Goal: Task Accomplishment & Management: Manage account settings

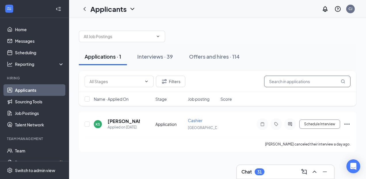
click at [289, 82] on input "text" at bounding box center [307, 81] width 86 height 12
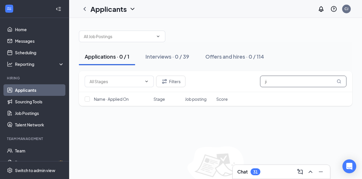
type input "j"
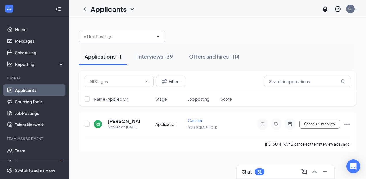
click at [153, 59] on div "Interviews · 39" at bounding box center [155, 56] width 36 height 7
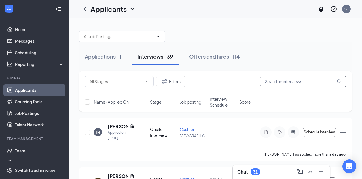
click at [275, 80] on input "text" at bounding box center [303, 81] width 86 height 12
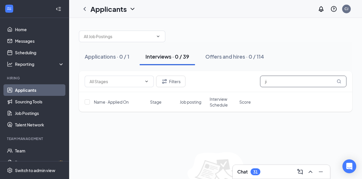
type input "j"
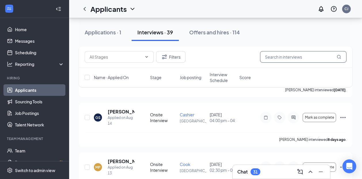
scroll to position [835, 0]
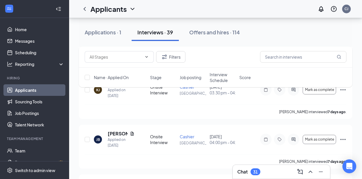
click at [215, 33] on div "Offers and hires · 114" at bounding box center [214, 32] width 51 height 7
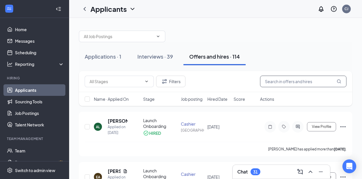
click at [275, 81] on input "text" at bounding box center [303, 81] width 86 height 12
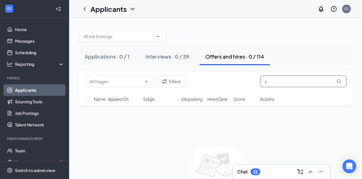
type input "j"
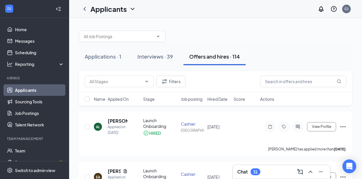
click at [104, 56] on div "Applications · 1" at bounding box center [103, 56] width 37 height 7
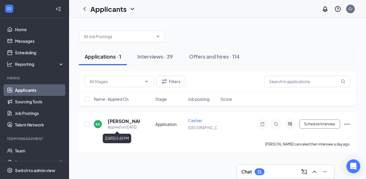
click at [124, 125] on div "Applied on [DATE]" at bounding box center [124, 127] width 32 height 6
click at [132, 10] on icon "ChevronDown" at bounding box center [132, 8] width 7 height 7
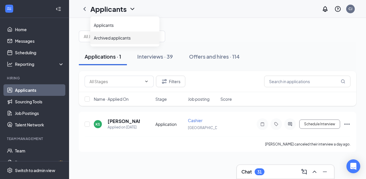
click at [118, 35] on link "Archived applicants" at bounding box center [125, 38] width 62 height 6
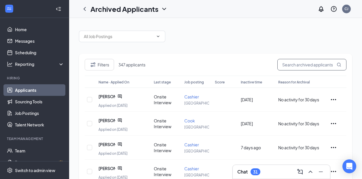
click at [288, 65] on input "text" at bounding box center [311, 65] width 69 height 12
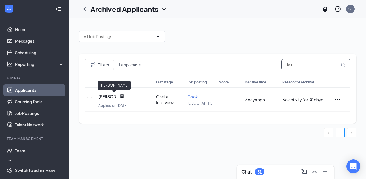
type input "jiair"
click at [103, 98] on span "[PERSON_NAME]" at bounding box center [108, 96] width 19 height 6
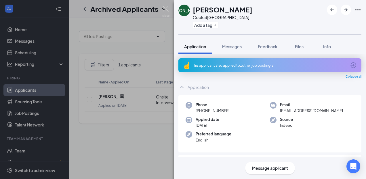
click at [184, 9] on div "[PERSON_NAME]" at bounding box center [184, 10] width 33 height 6
click at [221, 68] on div "This applicant also applied to 1 other job posting(s)" at bounding box center [270, 65] width 183 height 14
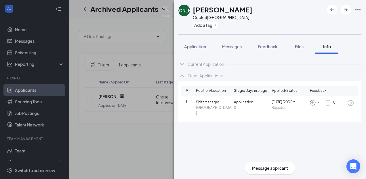
click at [296, 46] on span "Files" at bounding box center [299, 46] width 9 height 5
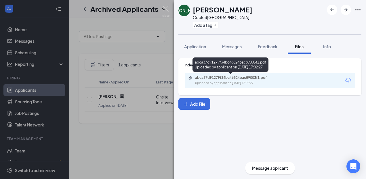
click at [249, 80] on div "abca37d91279f34bc46824bac89003f1.pdf Uploaded by applicant on [DATE] 17:02:27" at bounding box center [234, 80] width 93 height 10
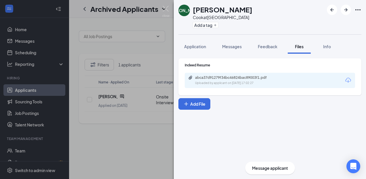
click at [206, 47] on span "Application" at bounding box center [195, 46] width 22 height 5
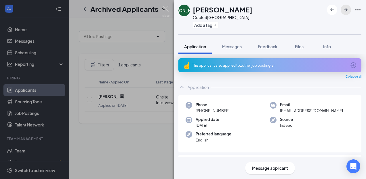
click at [345, 7] on icon "ArrowRight" at bounding box center [346, 9] width 7 height 7
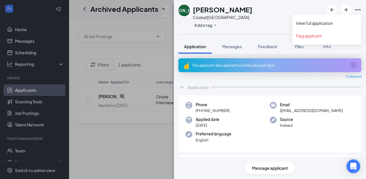
click at [360, 10] on icon "Ellipses" at bounding box center [358, 9] width 7 height 7
click at [307, 22] on link "View full application" at bounding box center [327, 23] width 62 height 6
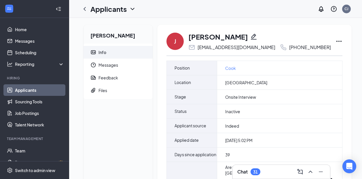
click at [336, 41] on icon "Ellipses" at bounding box center [339, 41] width 7 height 7
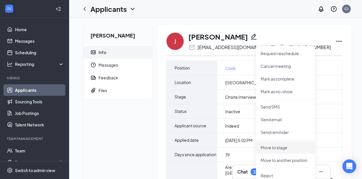
click at [270, 145] on p "Move to stage" at bounding box center [286, 147] width 50 height 6
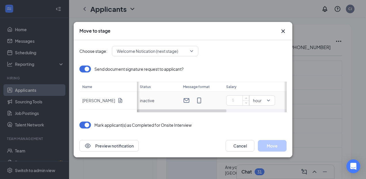
click at [243, 102] on input at bounding box center [239, 100] width 20 height 9
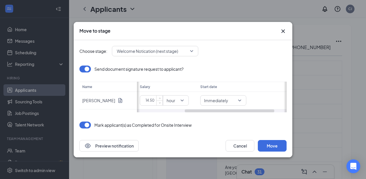
drag, startPoint x: 215, startPoint y: 109, endPoint x: 267, endPoint y: 112, distance: 51.9
click at [267, 112] on div at bounding box center [230, 110] width 90 height 3
click at [240, 98] on span "Immediately" at bounding box center [223, 100] width 39 height 6
type input "14.5"
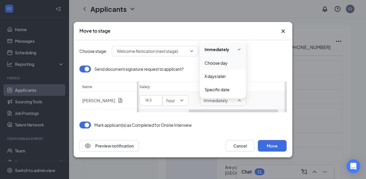
click at [225, 64] on span "Choose day" at bounding box center [216, 63] width 23 height 6
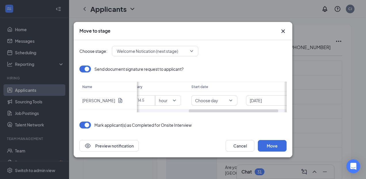
scroll to position [0, 101]
drag, startPoint x: 262, startPoint y: 110, endPoint x: 277, endPoint y: 110, distance: 15.6
click at [277, 110] on div at bounding box center [242, 110] width 90 height 3
click at [274, 99] on span "next Monday" at bounding box center [256, 100] width 41 height 6
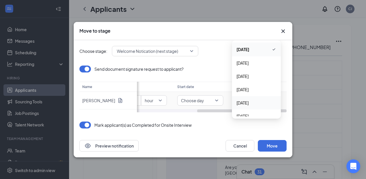
click at [249, 104] on span "next Friday" at bounding box center [243, 102] width 12 height 6
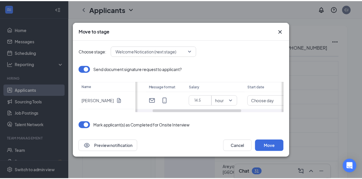
scroll to position [0, 31]
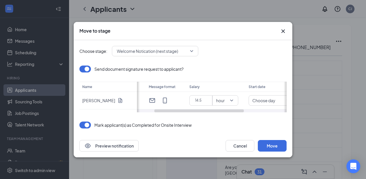
drag, startPoint x: 223, startPoint y: 110, endPoint x: 189, endPoint y: 115, distance: 34.0
click at [181, 114] on div "Choose stage: Welcome Notication (next stage) Send document signature request t…" at bounding box center [183, 87] width 207 height 94
click at [273, 146] on button "Move" at bounding box center [272, 146] width 29 height 12
click at [270, 145] on button "Move" at bounding box center [272, 146] width 29 height 12
click at [283, 31] on icon "Cross" at bounding box center [283, 30] width 3 height 3
